Goal: Navigation & Orientation: Find specific page/section

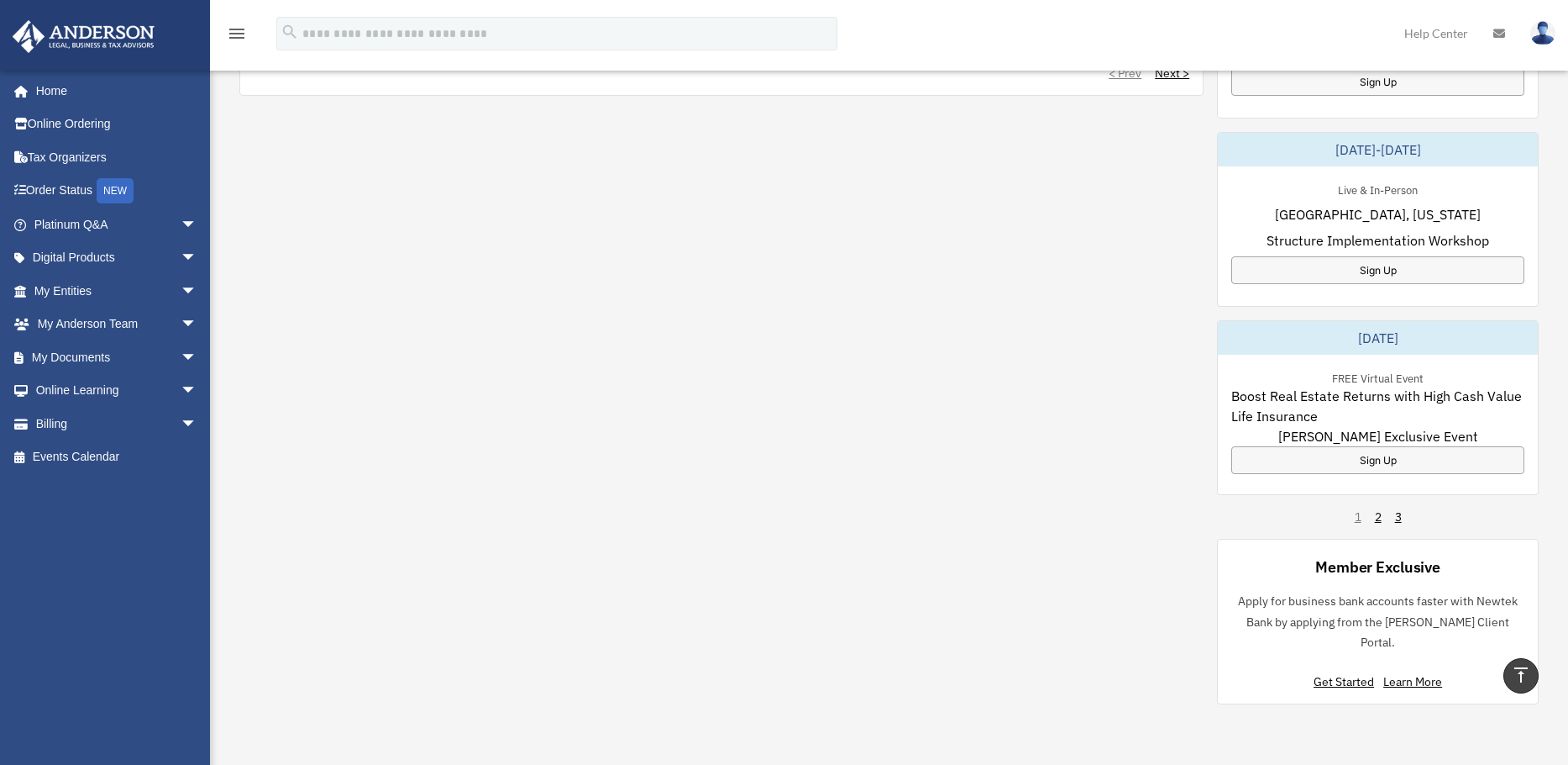
scroll to position [924, 0]
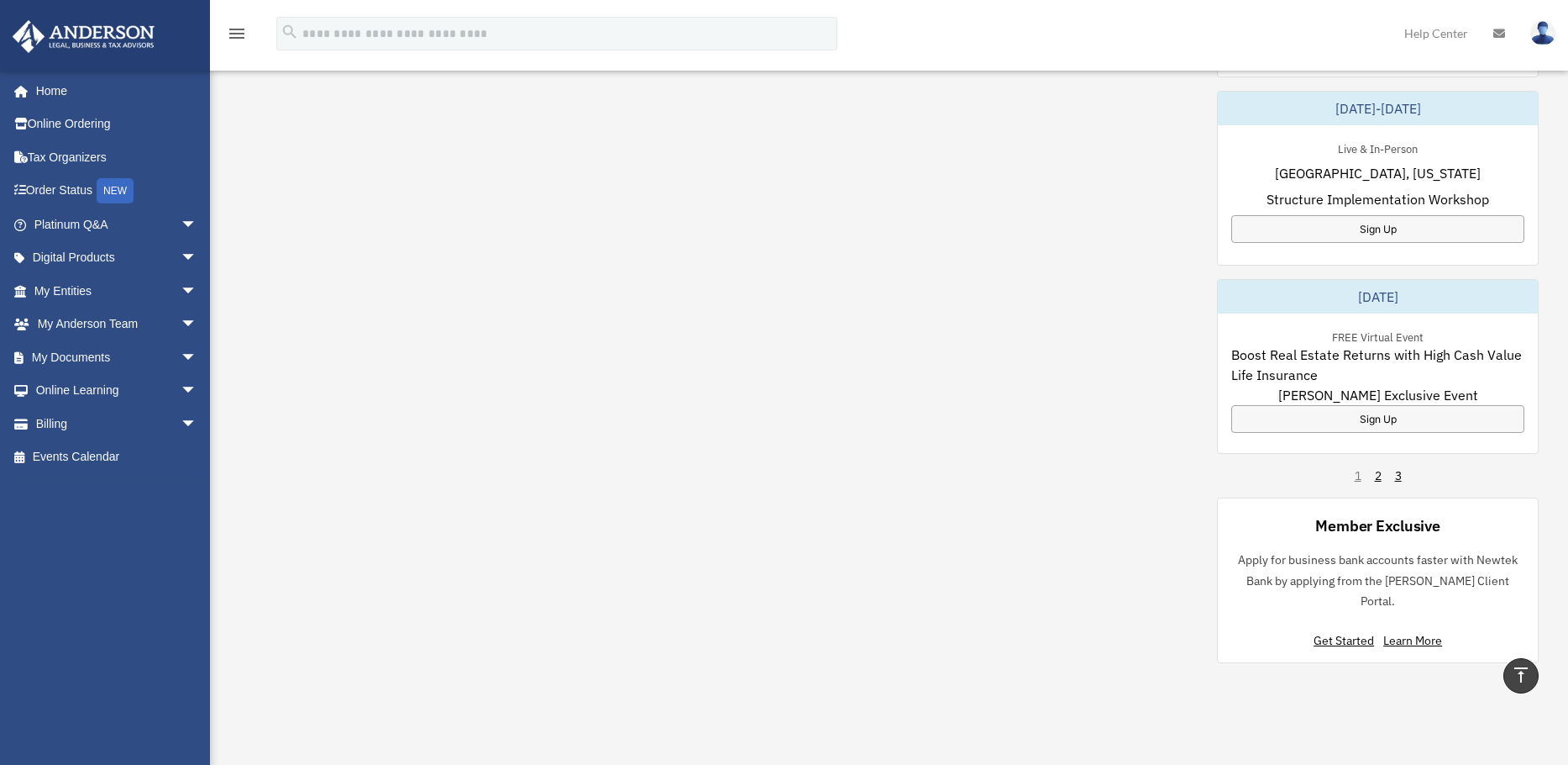
click at [1383, 473] on div "1 2 3" at bounding box center [1378, 475] width 47 height 16
click at [1374, 478] on link "2" at bounding box center [1378, 475] width 7 height 16
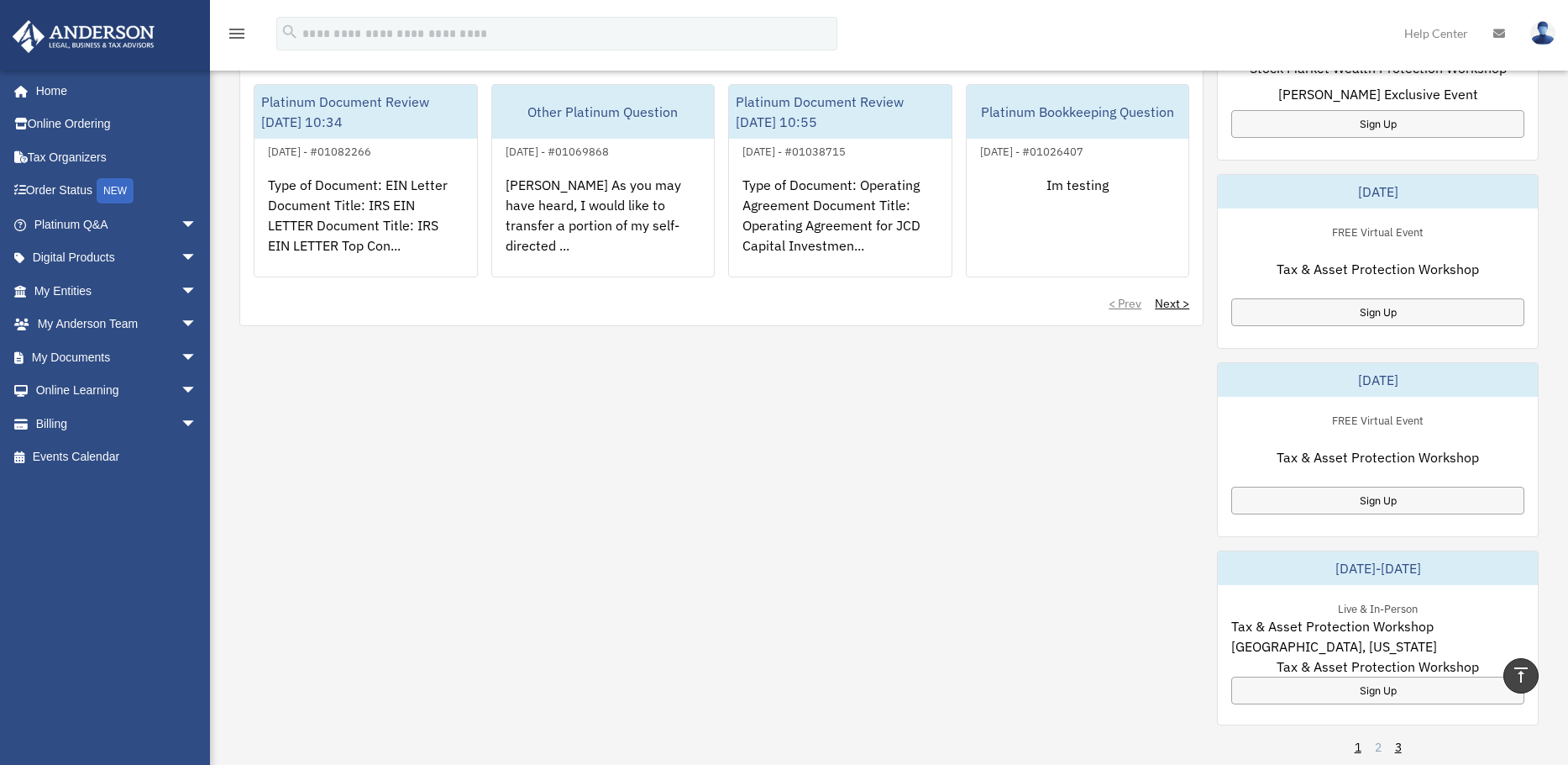
scroll to position [588, 0]
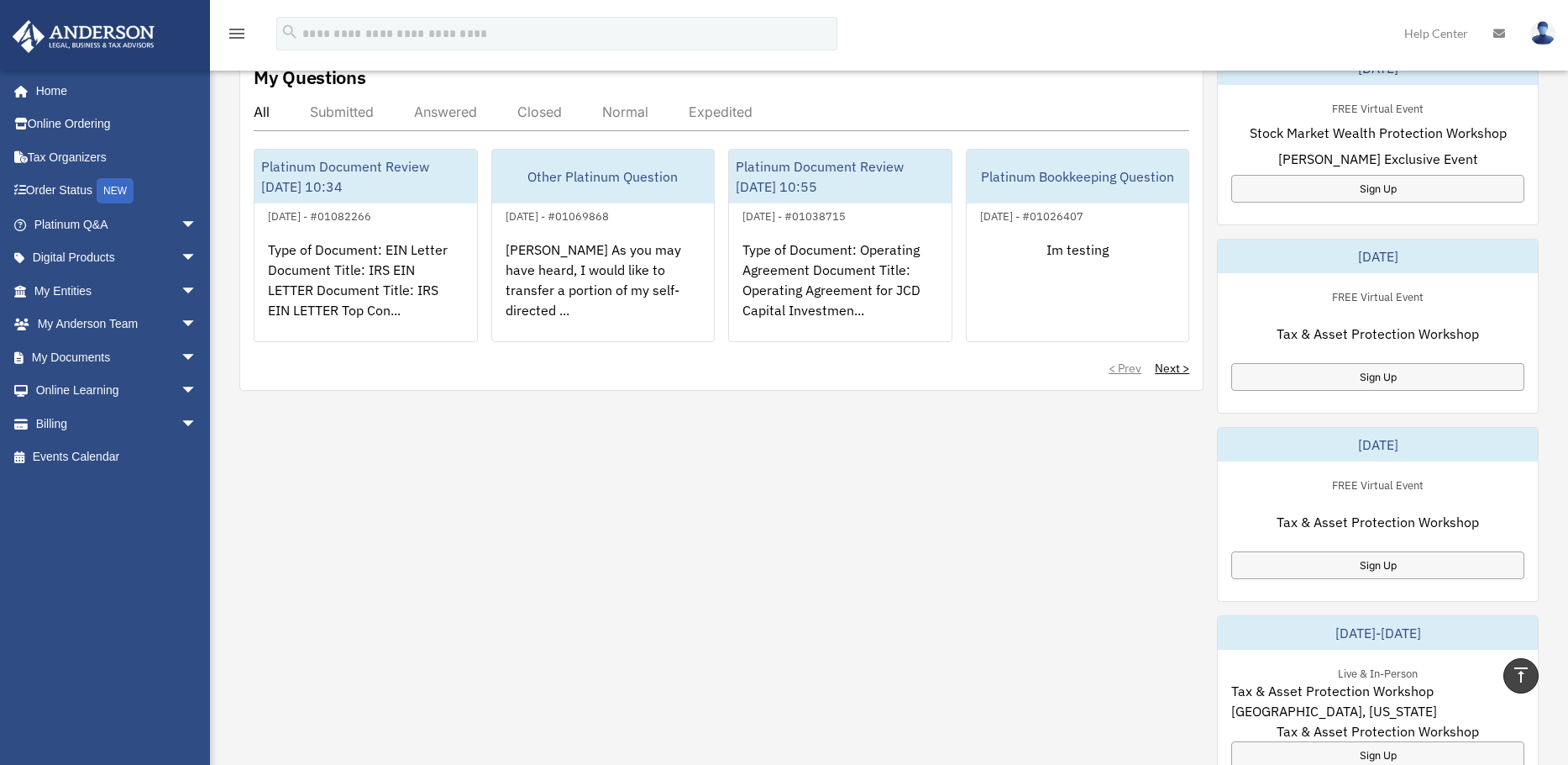
drag, startPoint x: 1469, startPoint y: 248, endPoint x: 1300, endPoint y: 241, distance: 169.1
click at [1300, 241] on div "[DATE]" at bounding box center [1378, 256] width 320 height 34
copy div "[DATE]"
click at [669, 609] on div "My Questions All Submitted Answered Closed Normal Expedited Platinum Document R…" at bounding box center [889, 524] width 1299 height 948
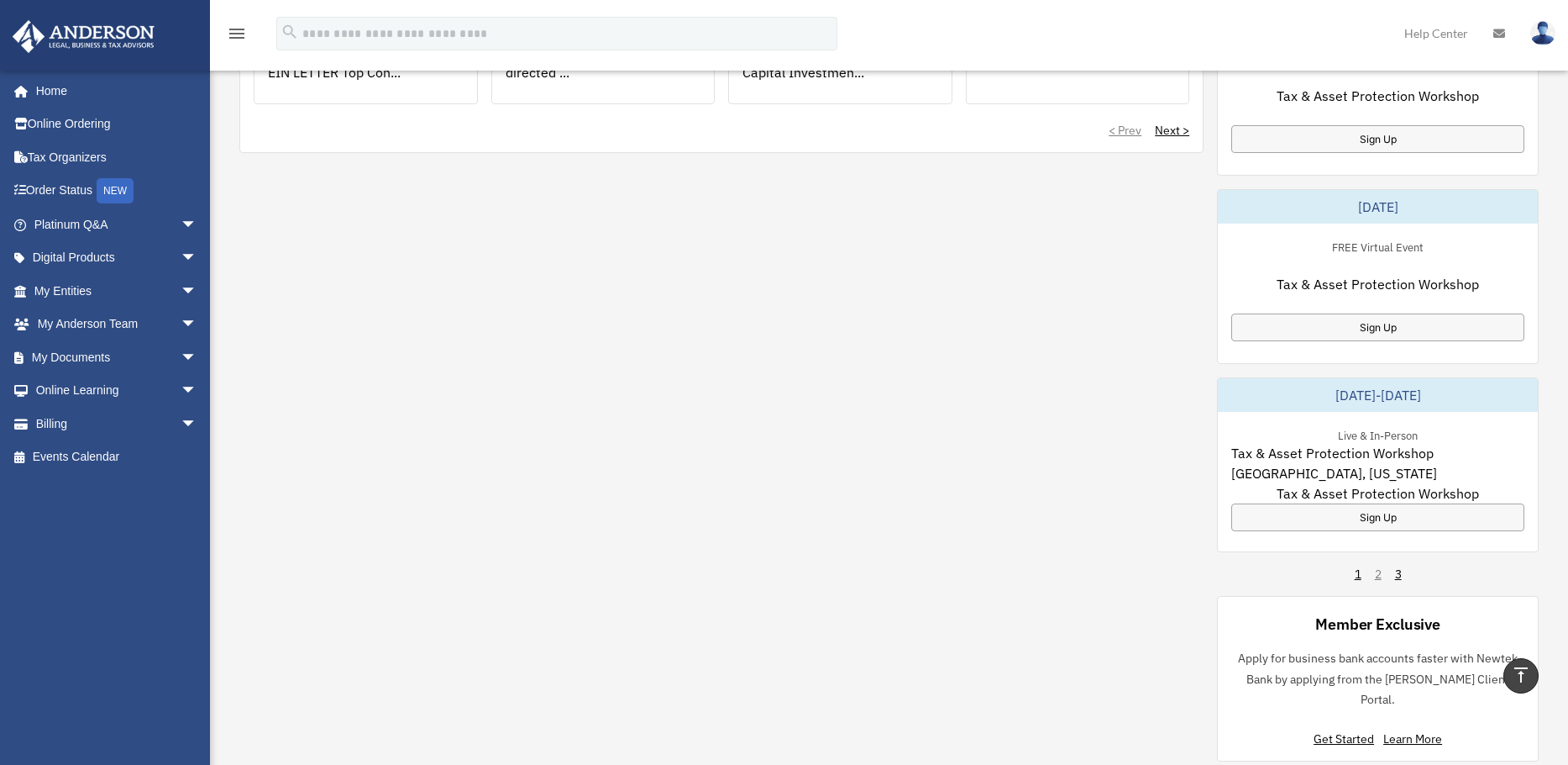
scroll to position [840, 0]
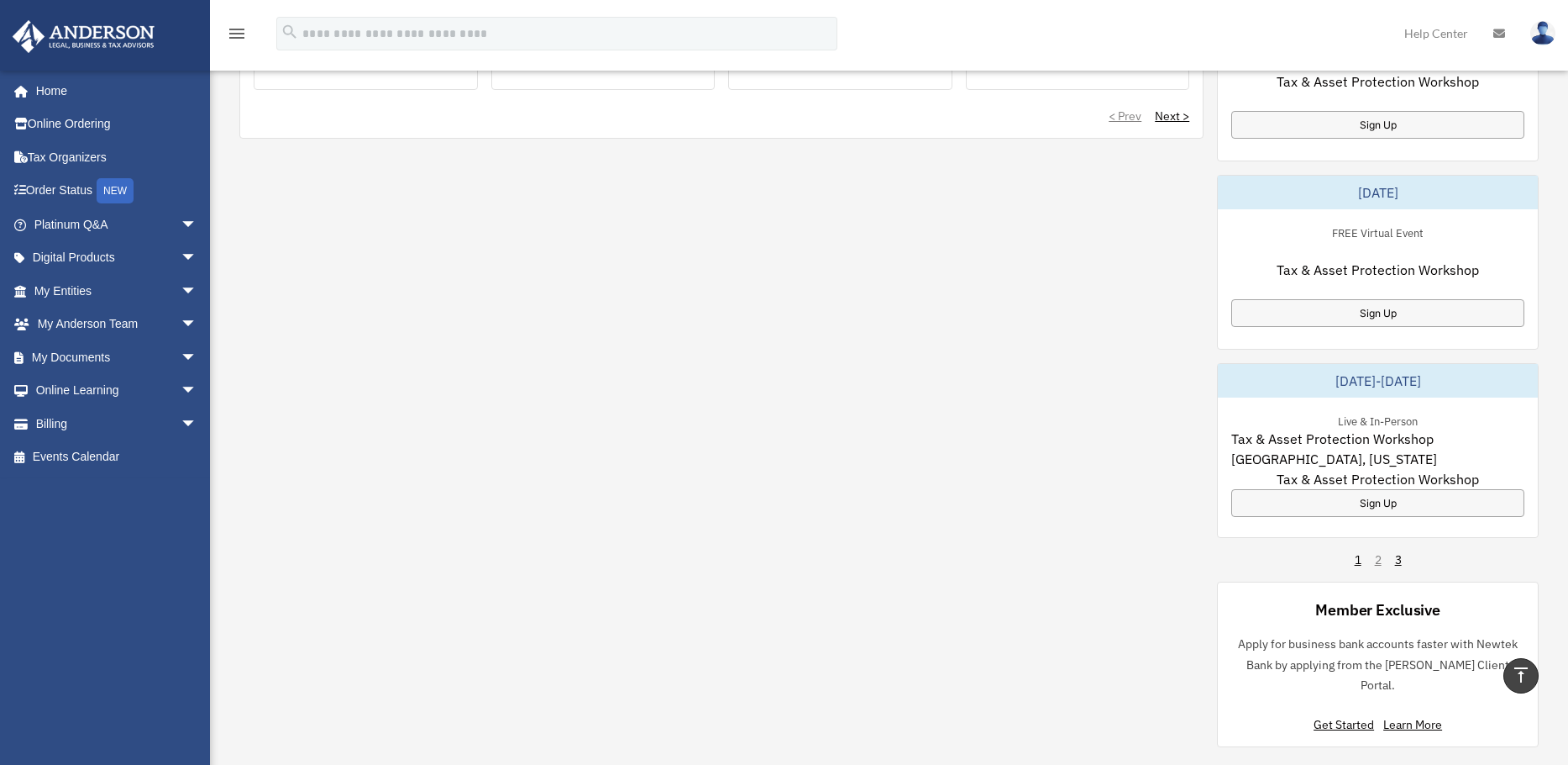
click at [1353, 560] on div "November 20-21, 2025 Live & In-Person Las Vegas, Nevada Structure Implementatio…" at bounding box center [1378, 273] width 322 height 948
click at [1354, 557] on div "November 20-21, 2025 Live & In-Person Las Vegas, Nevada Structure Implementatio…" at bounding box center [1378, 273] width 322 height 948
click at [1358, 562] on link "1" at bounding box center [1358, 559] width 7 height 16
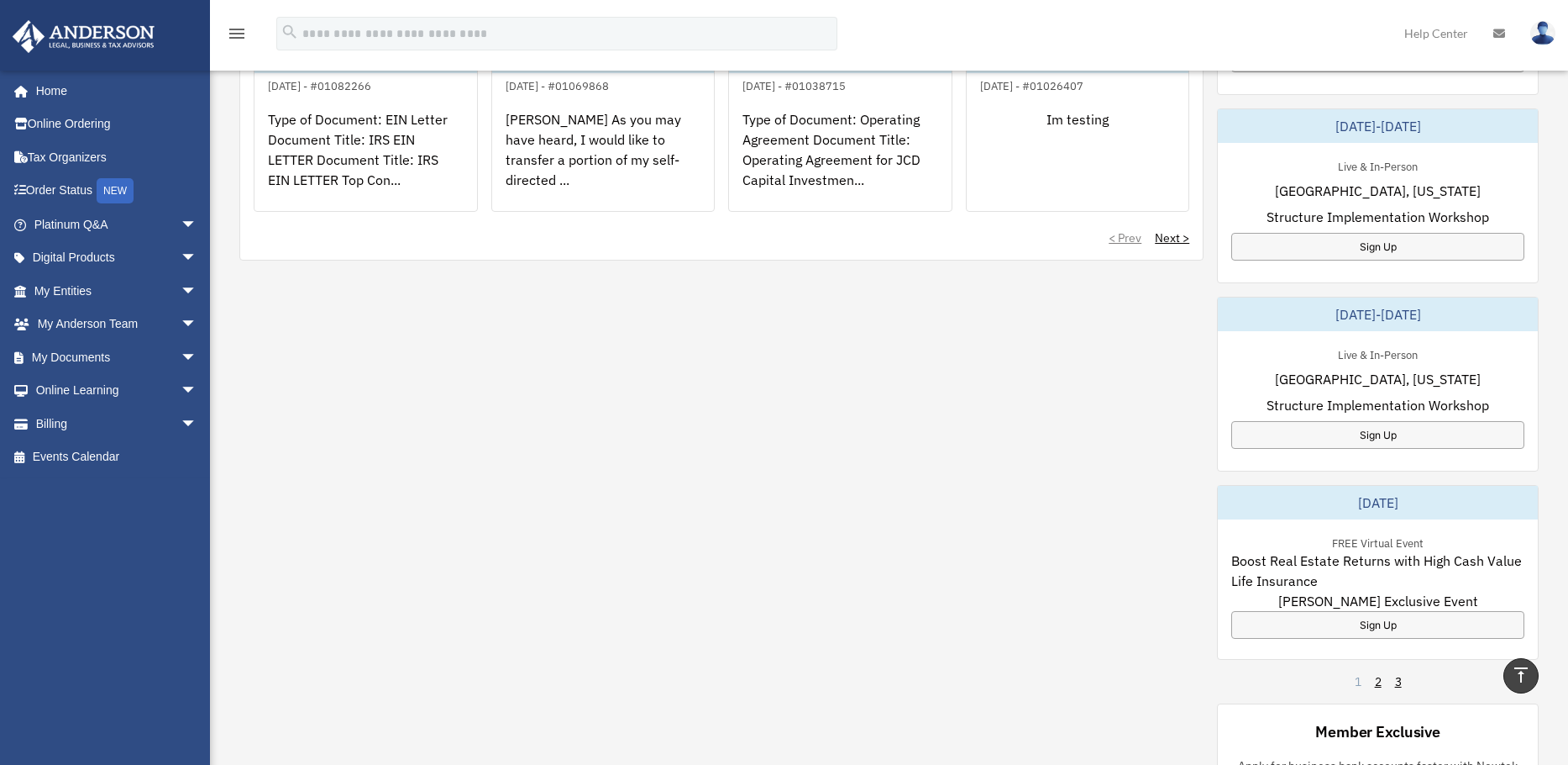
scroll to position [756, 0]
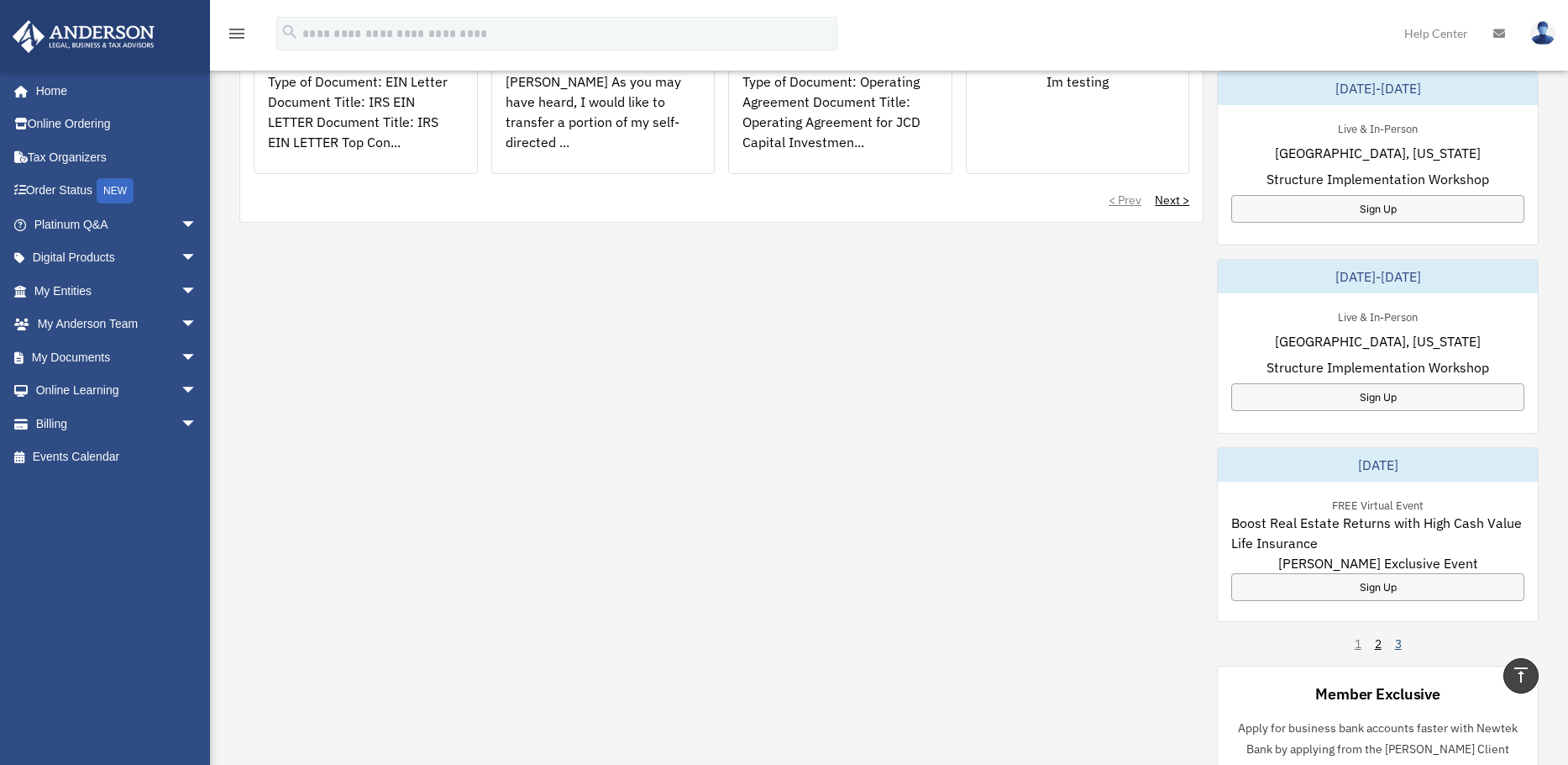
click at [1396, 646] on link "3" at bounding box center [1398, 643] width 7 height 16
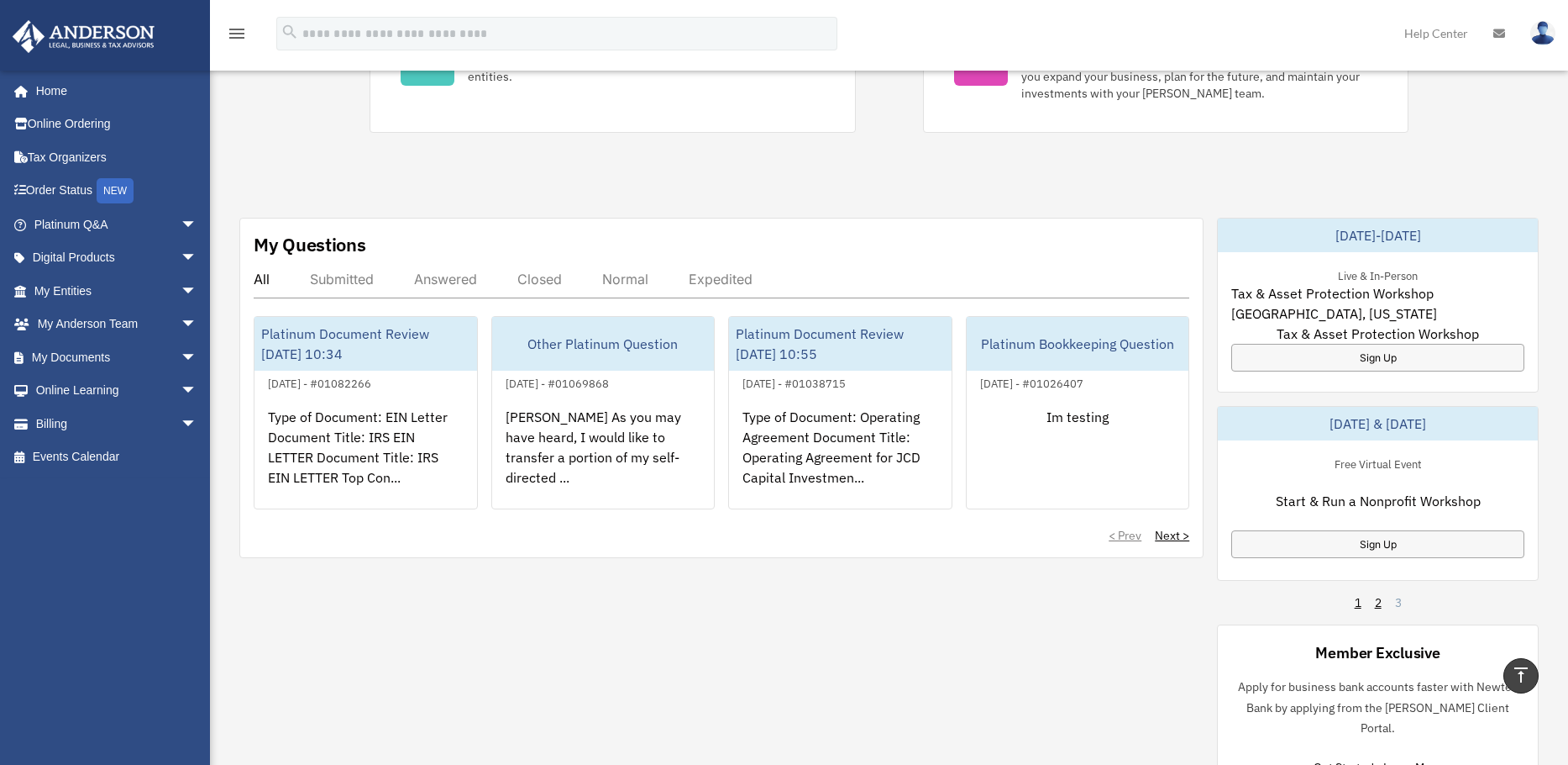
scroll to position [420, 0]
click at [1377, 600] on link "2" at bounding box center [1378, 602] width 7 height 16
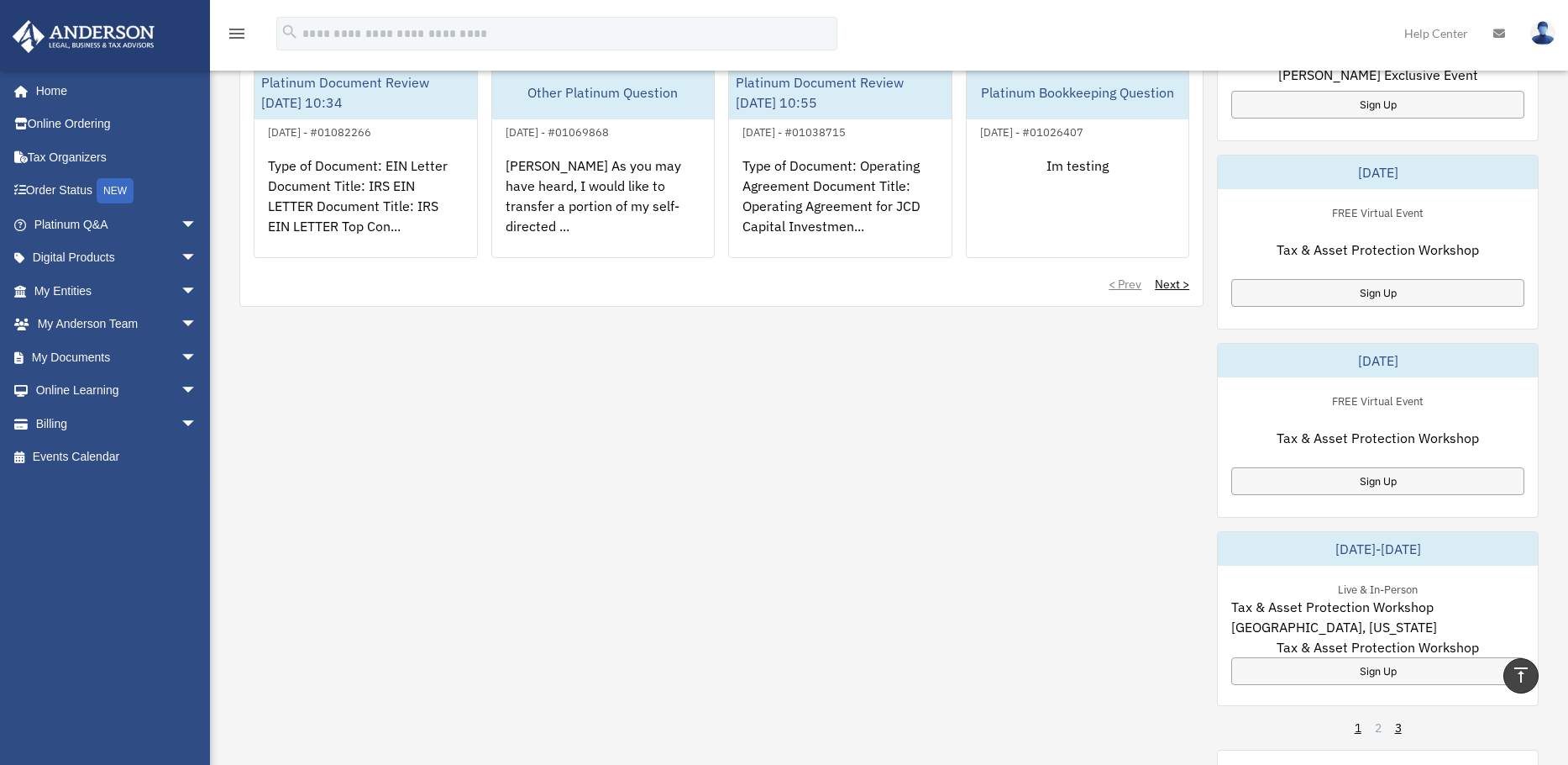
scroll to position [675, 0]
click at [461, 550] on div "My Questions All Submitted Answered Closed Normal Expedited Platinum Document R…" at bounding box center [889, 438] width 1299 height 948
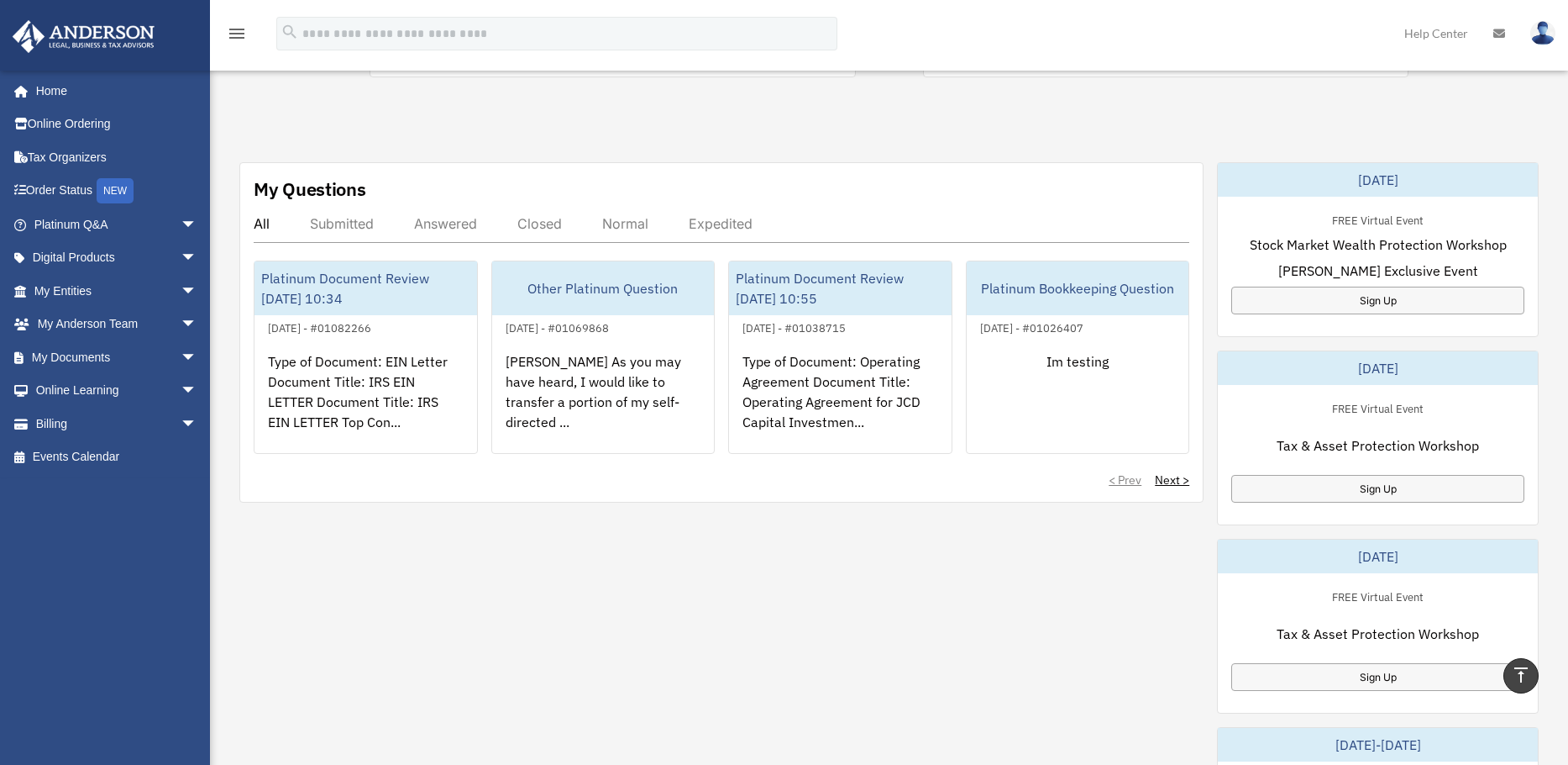
scroll to position [506, 0]
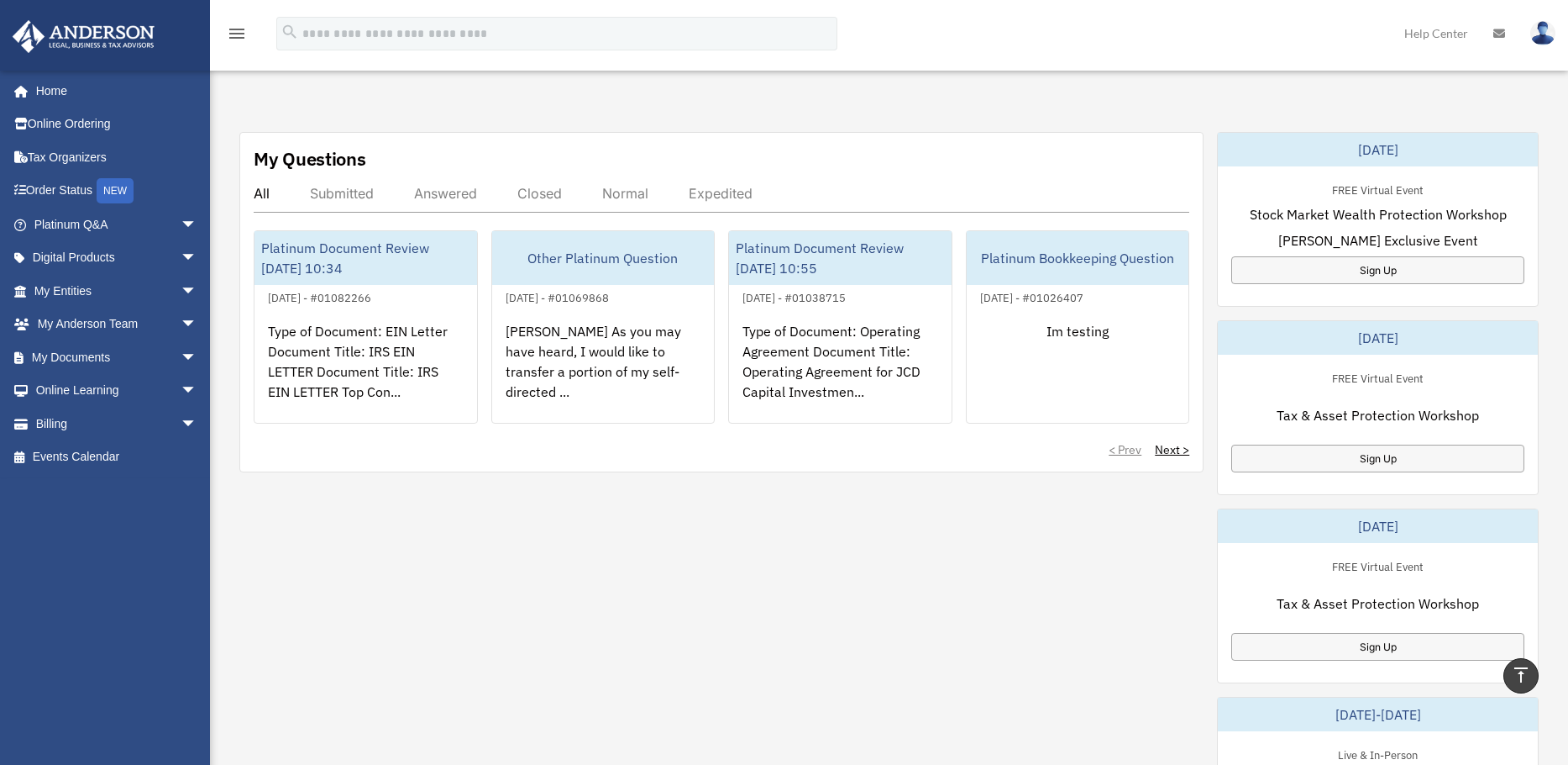
click at [391, 111] on div "Exciting News: Introducing Order Status Tracking! Based on your feedback, we're…" at bounding box center [888, 350] width 1383 height 1546
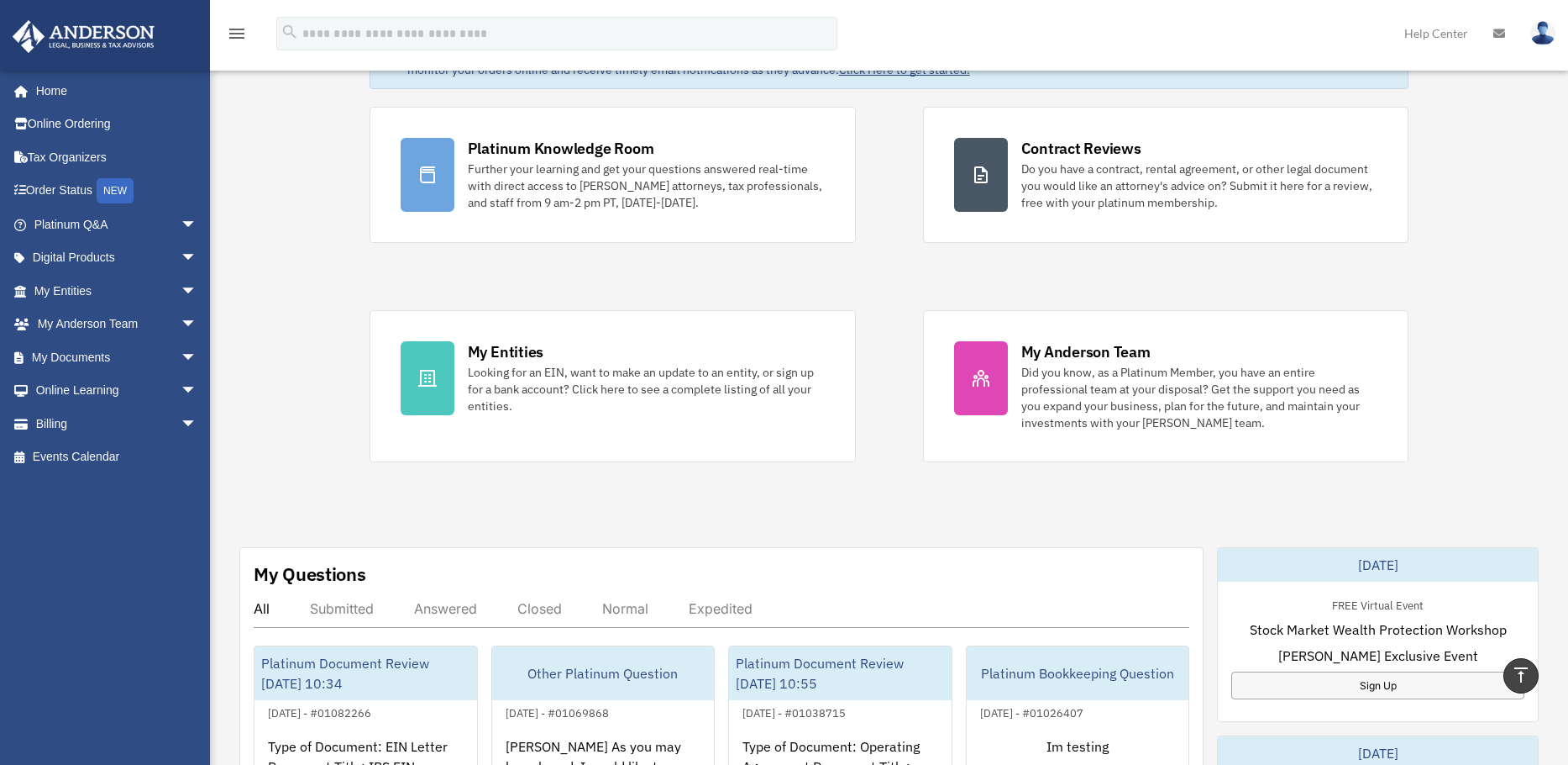
scroll to position [0, 0]
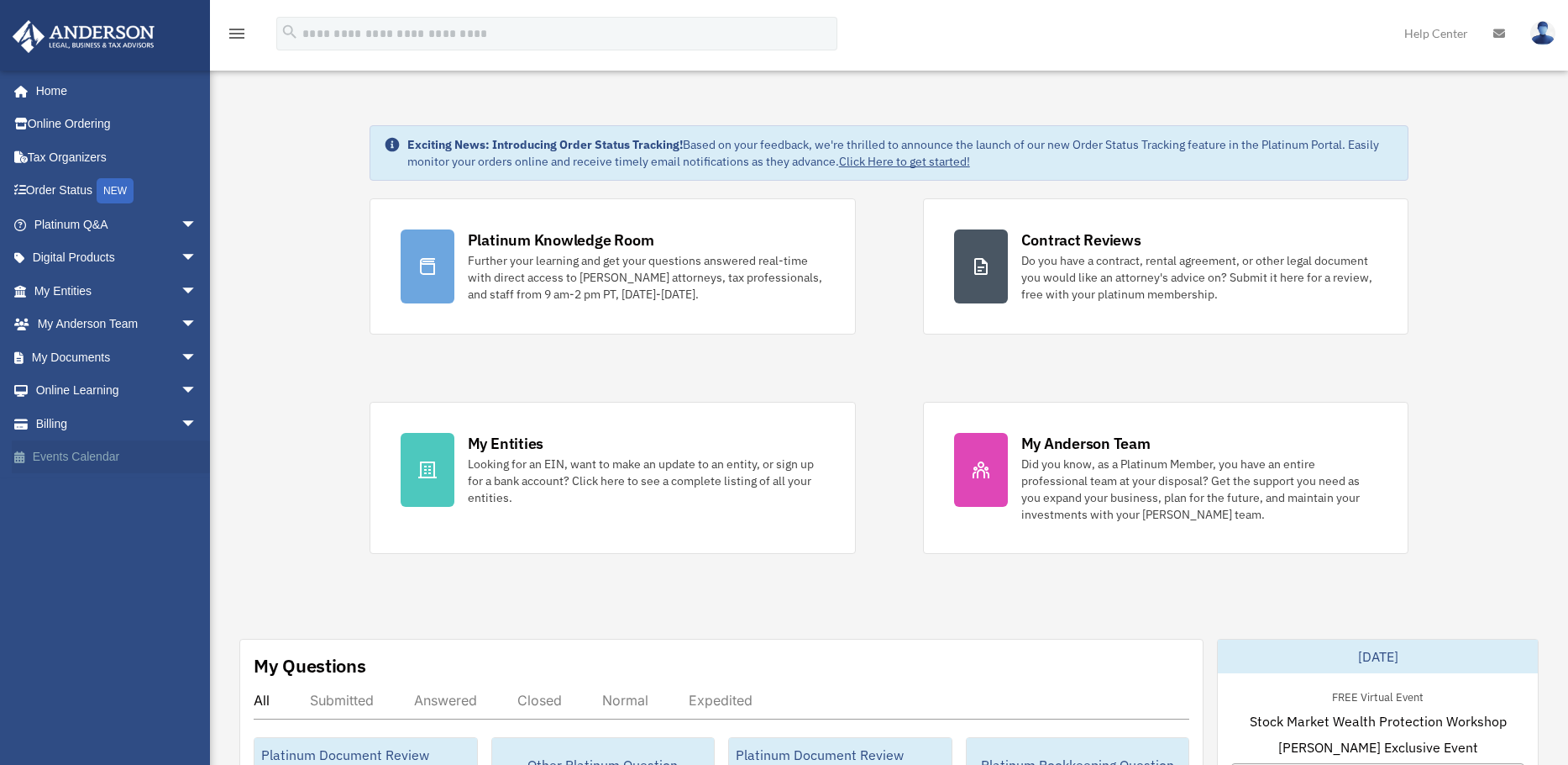
click at [57, 458] on link "Events Calendar" at bounding box center [118, 457] width 211 height 34
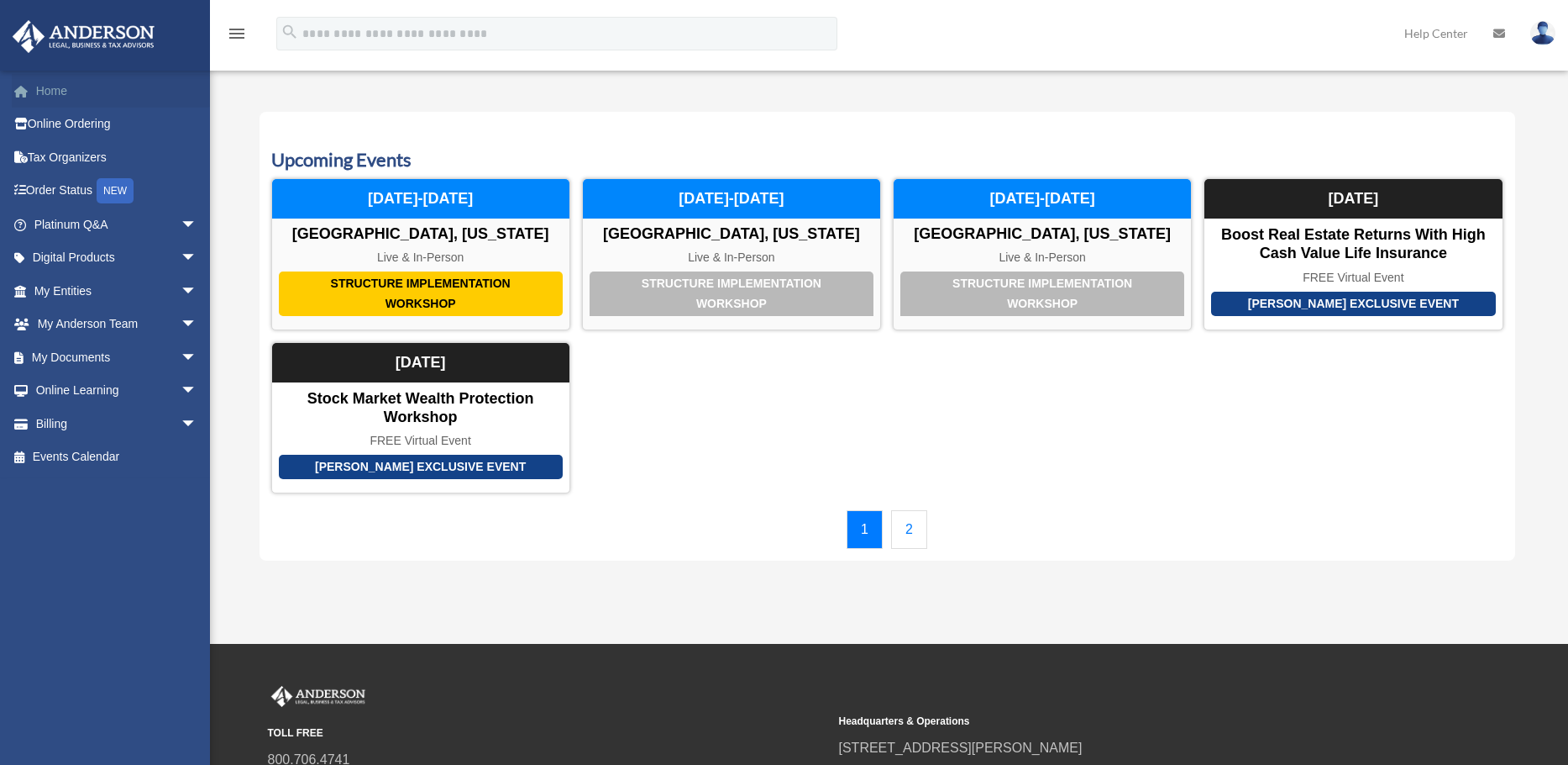
click at [44, 93] on link "Home" at bounding box center [118, 90] width 211 height 34
